Goal: Task Accomplishment & Management: Use online tool/utility

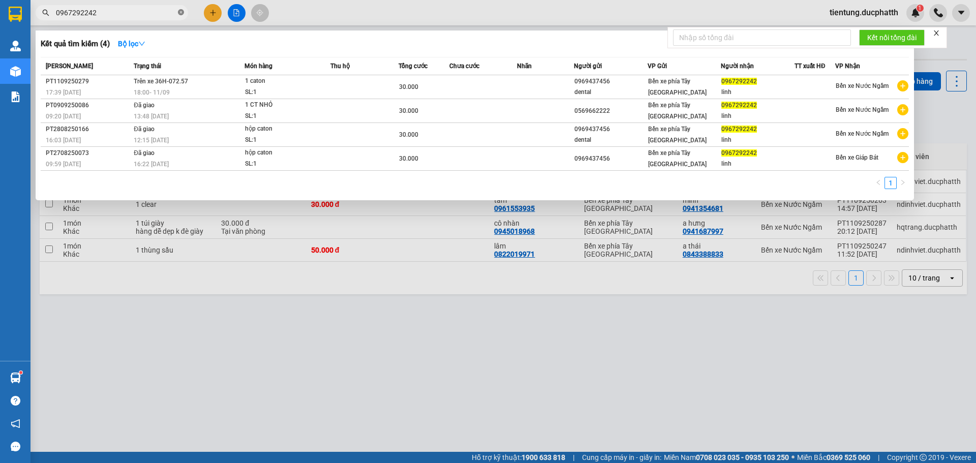
click at [183, 13] on icon "close-circle" at bounding box center [181, 12] width 6 height 6
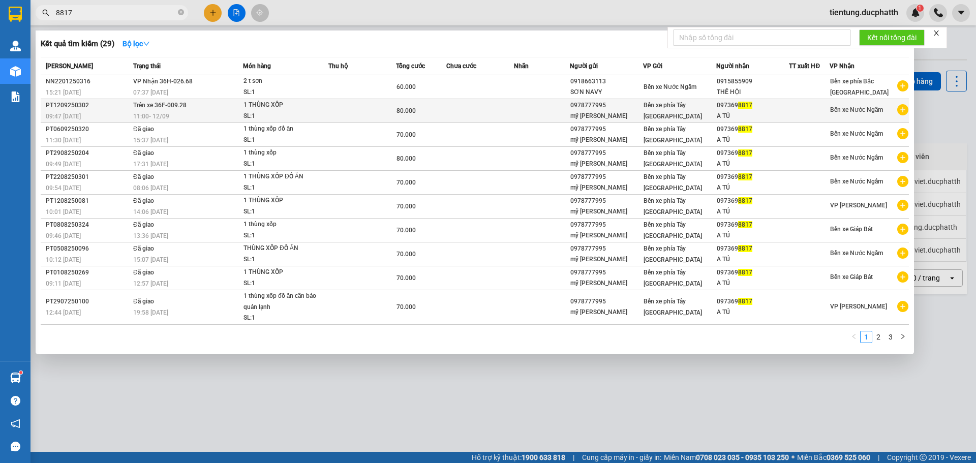
type input "8817"
click at [339, 114] on td at bounding box center [363, 111] width 68 height 24
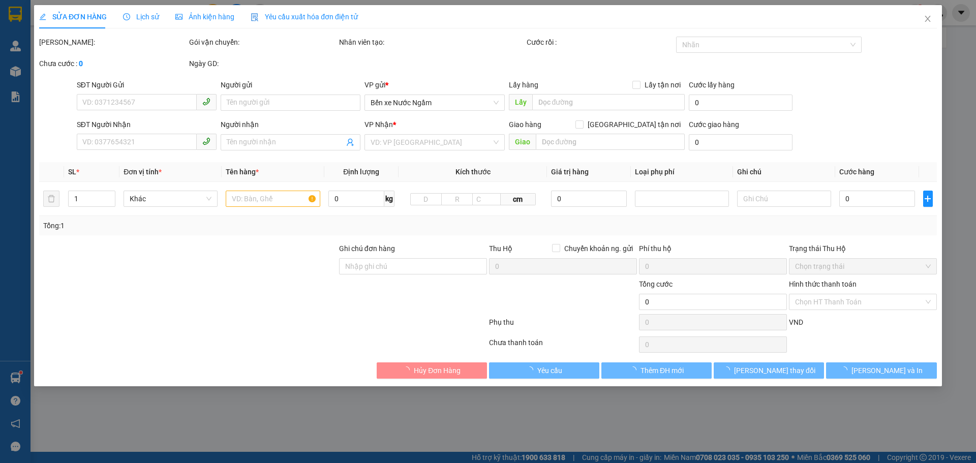
type input "0978777995"
type input "mỹ [PERSON_NAME]"
type input "0973698817"
type input "A TÚ"
type input "80.000"
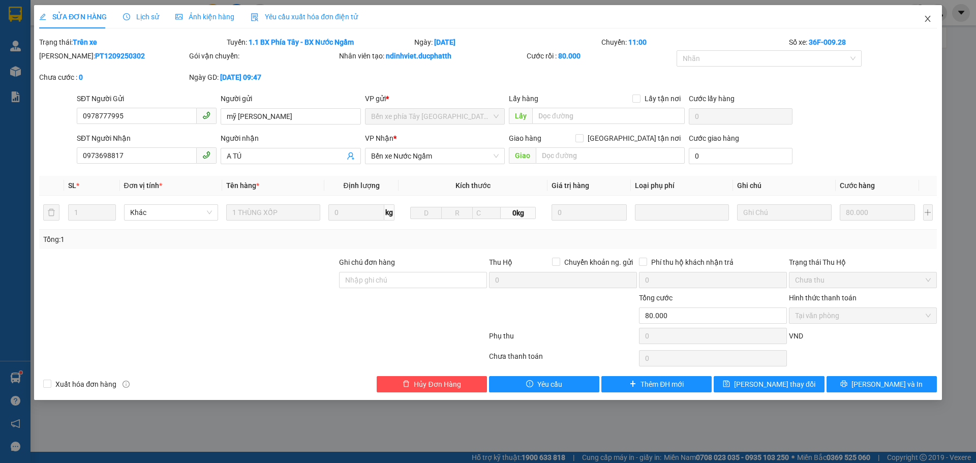
click at [931, 22] on icon "close" at bounding box center [928, 19] width 8 height 8
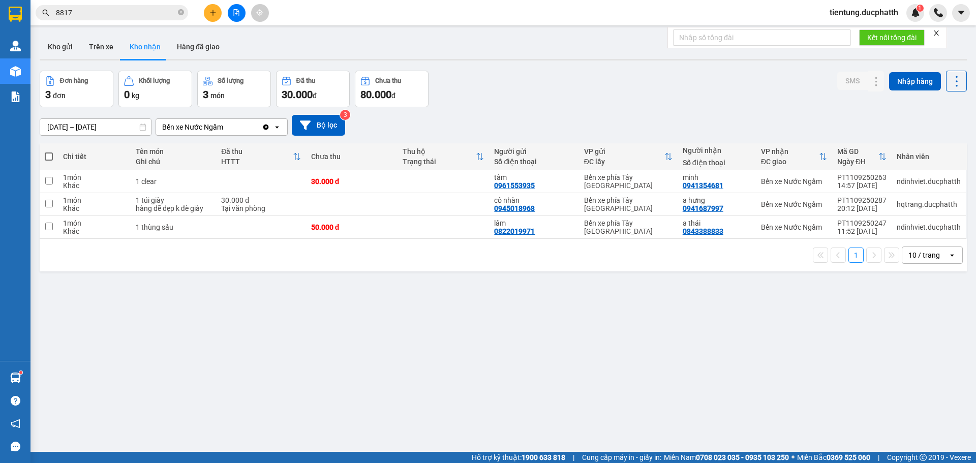
click at [114, 12] on input "8817" at bounding box center [116, 12] width 120 height 11
